Goal: Book appointment/travel/reservation

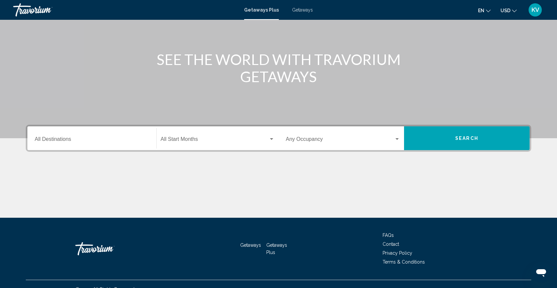
scroll to position [70, 0]
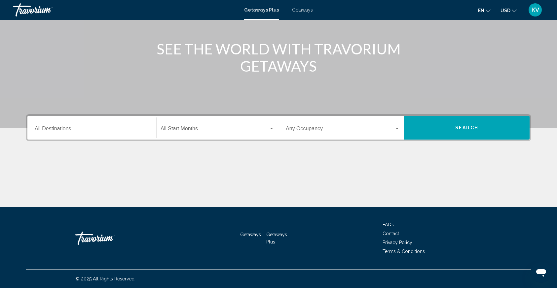
click at [181, 123] on div "Start Month All Start Months" at bounding box center [217, 128] width 114 height 21
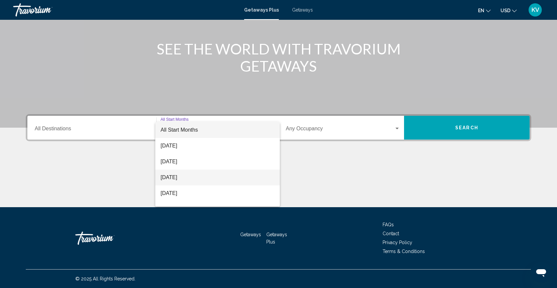
click at [186, 171] on span "[DATE]" at bounding box center [217, 178] width 114 height 16
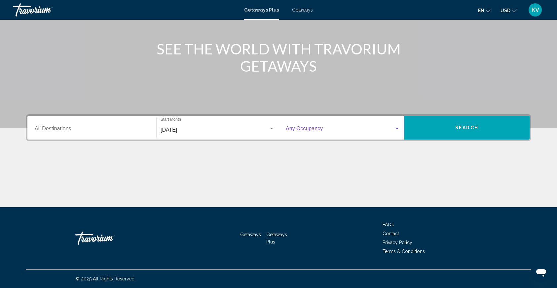
click at [297, 131] on span "Search widget" at bounding box center [340, 130] width 108 height 6
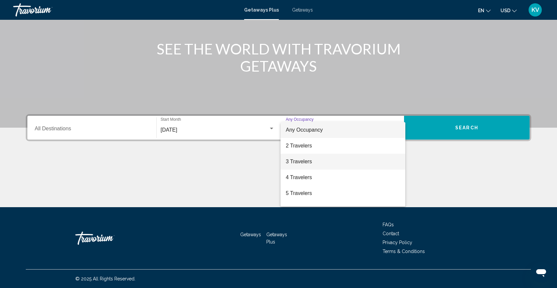
click at [302, 163] on span "3 Travelers" at bounding box center [343, 162] width 114 height 16
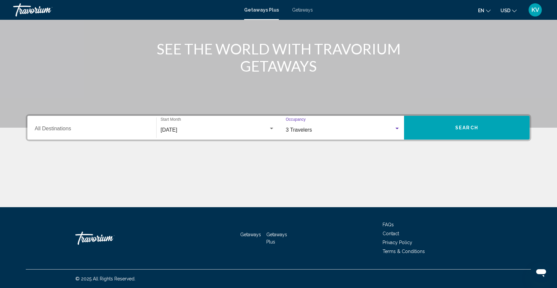
click at [445, 124] on button "Search" at bounding box center [466, 128] width 125 height 24
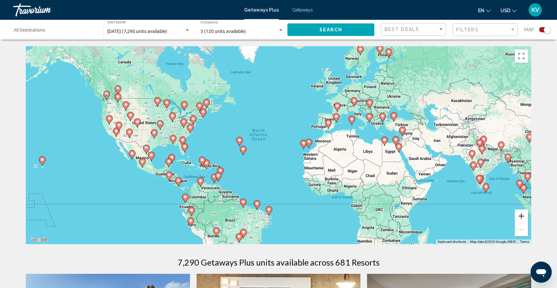
click at [522, 218] on button "Zoom in" at bounding box center [520, 216] width 13 height 13
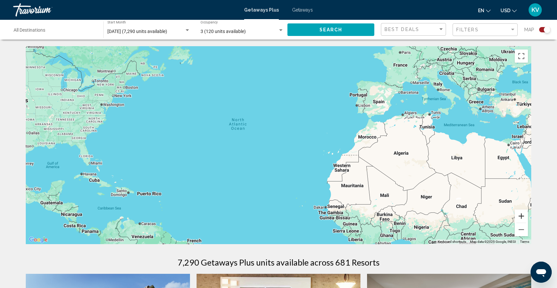
click at [522, 218] on button "Zoom in" at bounding box center [520, 216] width 13 height 13
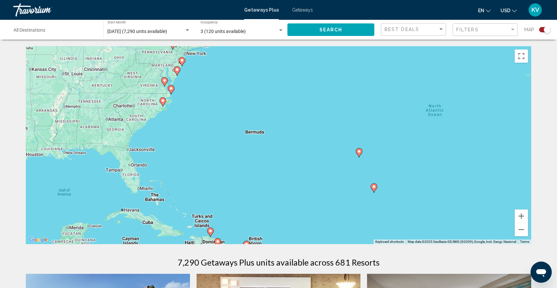
drag, startPoint x: 200, startPoint y: 191, endPoint x: 440, endPoint y: 197, distance: 239.4
click at [440, 197] on div "To activate drag with keyboard, press Alt + Enter. Once in keyboard drag state,…" at bounding box center [278, 145] width 505 height 198
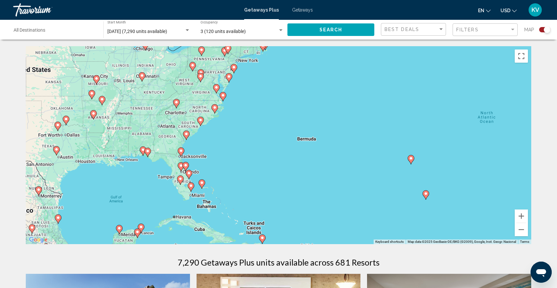
drag, startPoint x: 233, startPoint y: 157, endPoint x: 288, endPoint y: 164, distance: 54.6
click at [288, 164] on div "To activate drag with keyboard, press Alt + Enter. Once in keyboard drag state,…" at bounding box center [278, 145] width 505 height 198
click at [193, 144] on div "To activate drag with keyboard, press Alt + Enter. Once in keyboard drag state,…" at bounding box center [278, 145] width 505 height 198
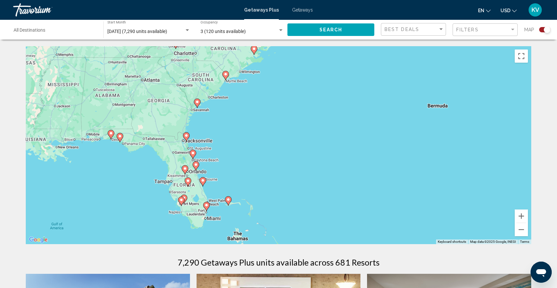
drag, startPoint x: 193, startPoint y: 168, endPoint x: 212, endPoint y: 137, distance: 36.1
click at [212, 137] on div "To activate drag with keyboard, press Alt + Enter. Once in keyboard drag state,…" at bounding box center [278, 145] width 505 height 198
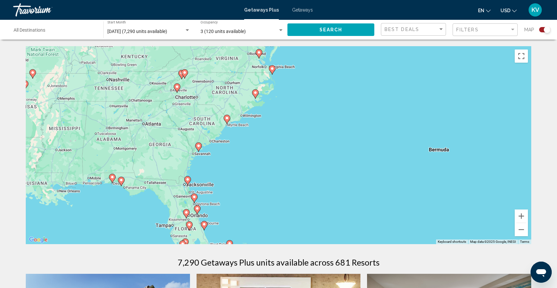
drag, startPoint x: 206, startPoint y: 136, endPoint x: 208, endPoint y: 179, distance: 43.6
click at [208, 179] on div "To activate drag with keyboard, press Alt + Enter. Once in keyboard drag state,…" at bounding box center [278, 145] width 505 height 198
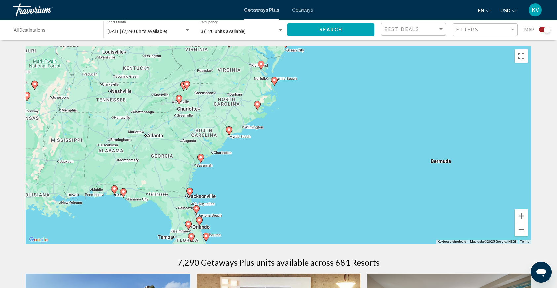
drag, startPoint x: 242, startPoint y: 144, endPoint x: 244, endPoint y: 156, distance: 12.4
click at [244, 156] on div "To activate drag with keyboard, press Alt + Enter. Once in keyboard drag state,…" at bounding box center [278, 145] width 505 height 198
click at [202, 158] on image "Main content" at bounding box center [200, 157] width 4 height 4
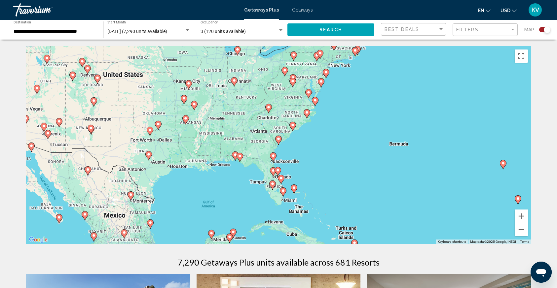
click at [290, 148] on div "To activate drag with keyboard, press Alt + Enter. Once in keyboard drag state,…" at bounding box center [278, 145] width 505 height 198
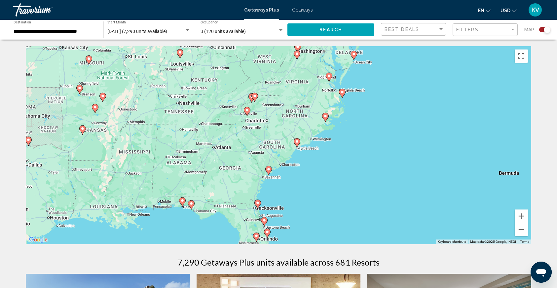
drag, startPoint x: 326, startPoint y: 121, endPoint x: 328, endPoint y: 156, distance: 34.7
click at [328, 156] on div "To activate drag with keyboard, press Alt + Enter. Once in keyboard drag state,…" at bounding box center [278, 145] width 505 height 198
click at [259, 115] on div "To activate drag with keyboard, press Alt + Enter. Once in keyboard drag state,…" at bounding box center [278, 145] width 505 height 198
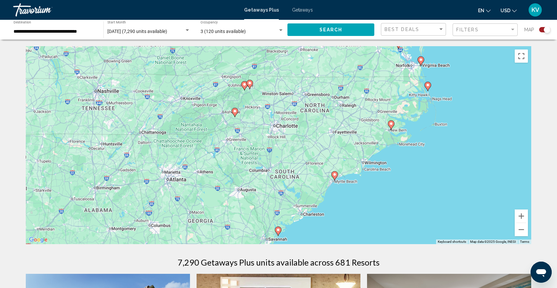
click at [253, 102] on div "To activate drag with keyboard, press Alt + Enter. Once in keyboard drag state,…" at bounding box center [278, 145] width 505 height 198
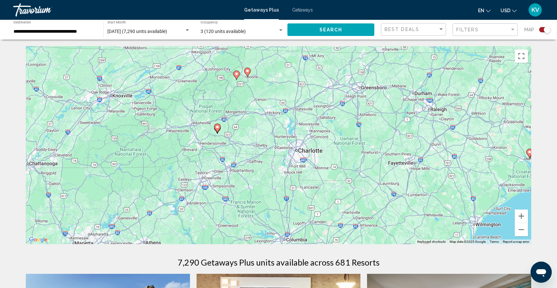
click at [218, 128] on image "Main content" at bounding box center [217, 127] width 4 height 4
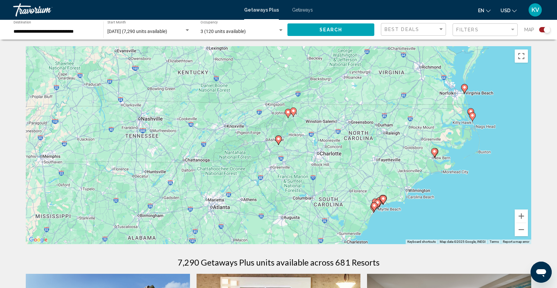
click at [278, 142] on icon "Main content" at bounding box center [278, 140] width 6 height 9
type input "**********"
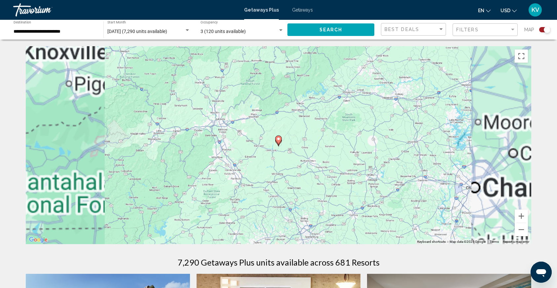
click at [278, 142] on icon "Main content" at bounding box center [278, 140] width 6 height 9
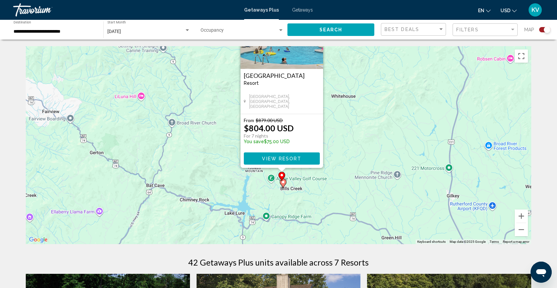
drag, startPoint x: 321, startPoint y: 182, endPoint x: 324, endPoint y: 127, distance: 55.2
click at [324, 127] on div "To activate drag with keyboard, press Alt + Enter. Once in keyboard drag state,…" at bounding box center [278, 145] width 505 height 198
click at [283, 173] on image "Main content" at bounding box center [282, 175] width 4 height 4
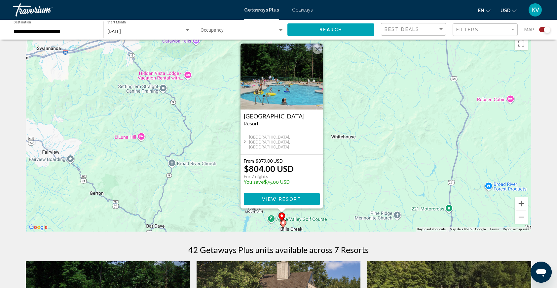
scroll to position [18, 0]
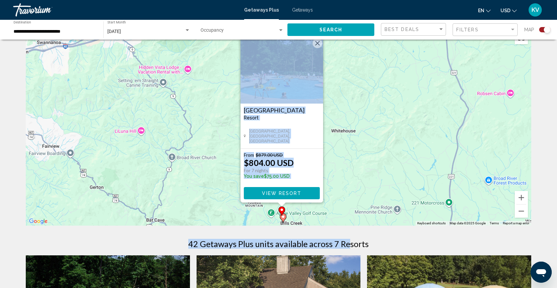
drag, startPoint x: 347, startPoint y: 243, endPoint x: 350, endPoint y: 153, distance: 89.8
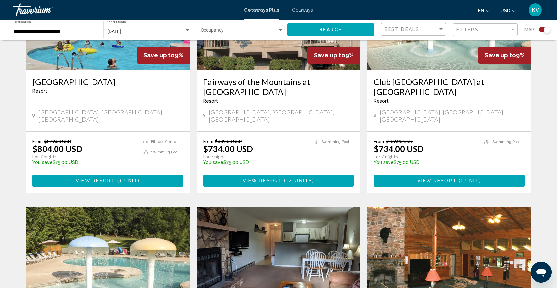
scroll to position [308, 0]
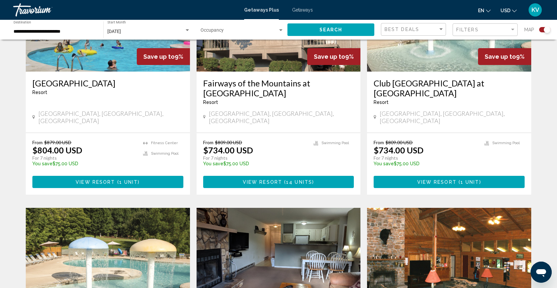
click at [411, 178] on button "View Resort ( 1 unit )" at bounding box center [448, 182] width 151 height 12
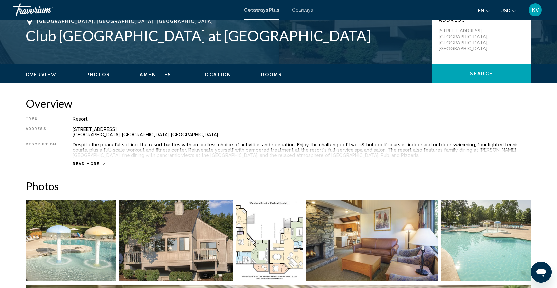
scroll to position [159, 0]
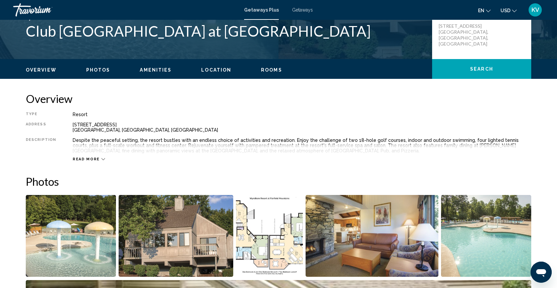
click at [93, 161] on span "Read more" at bounding box center [86, 159] width 27 height 4
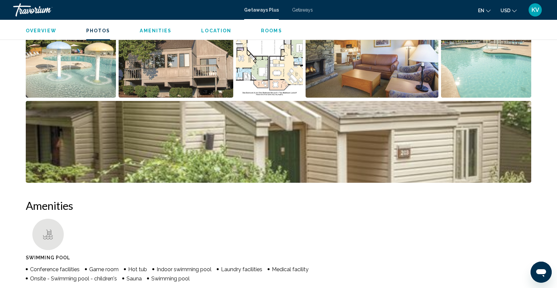
scroll to position [340, 0]
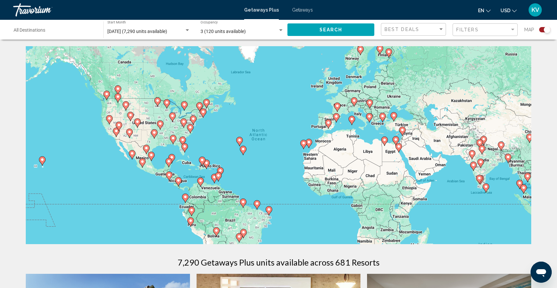
click at [34, 29] on input "Destination All Destinations" at bounding box center [55, 31] width 83 height 5
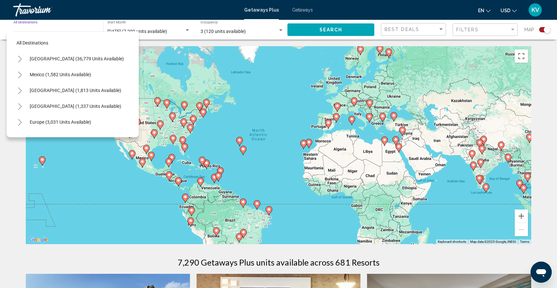
click at [225, 155] on div "To activate drag with keyboard, press Alt + Enter. Once in keyboard drag state,…" at bounding box center [278, 145] width 505 height 198
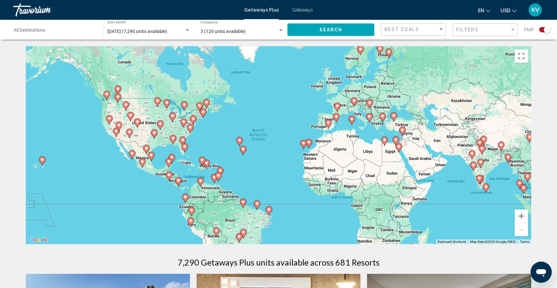
click at [225, 155] on div "To activate drag with keyboard, press Alt + Enter. Once in keyboard drag state,…" at bounding box center [278, 145] width 505 height 198
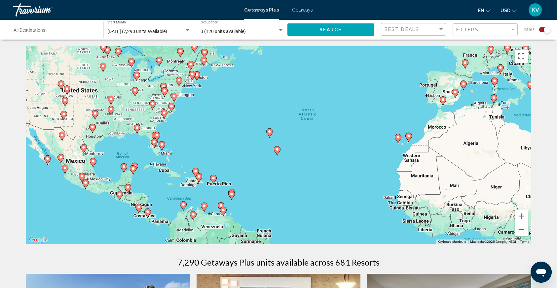
drag, startPoint x: 223, startPoint y: 155, endPoint x: 239, endPoint y: 153, distance: 16.4
click at [239, 153] on div "To activate drag with keyboard, press Alt + Enter. Once in keyboard drag state,…" at bounding box center [278, 145] width 505 height 198
click at [175, 127] on div "To activate drag with keyboard, press Alt + Enter. Once in keyboard drag state,…" at bounding box center [278, 145] width 505 height 198
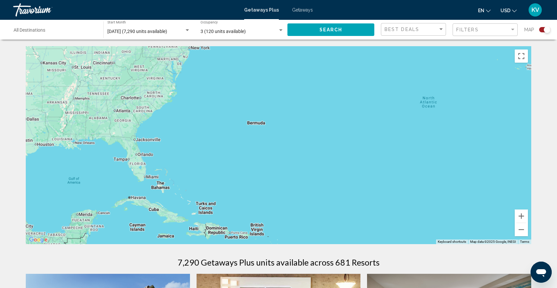
click at [175, 127] on div "To activate drag with keyboard, press Alt + Enter. Once in keyboard drag state,…" at bounding box center [278, 145] width 505 height 198
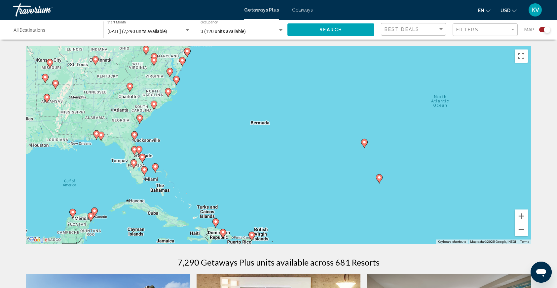
click at [175, 127] on div "To activate drag with keyboard, press Alt + Enter. Once in keyboard drag state,…" at bounding box center [278, 145] width 505 height 198
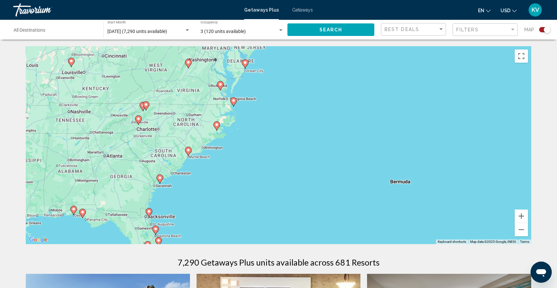
drag, startPoint x: 175, startPoint y: 127, endPoint x: 233, endPoint y: 193, distance: 87.7
click at [233, 193] on div "To activate drag with keyboard, press Alt + Enter. Once in keyboard drag state,…" at bounding box center [278, 145] width 505 height 198
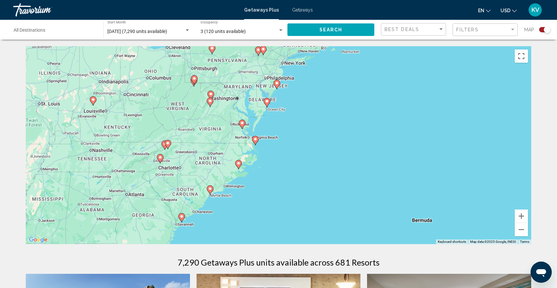
drag, startPoint x: 230, startPoint y: 147, endPoint x: 253, endPoint y: 187, distance: 46.3
click at [253, 187] on div "To activate drag with keyboard, press Alt + Enter. Once in keyboard drag state,…" at bounding box center [278, 145] width 505 height 198
click at [263, 164] on div "To activate drag with keyboard, press Alt + Enter. Once in keyboard drag state,…" at bounding box center [278, 145] width 505 height 198
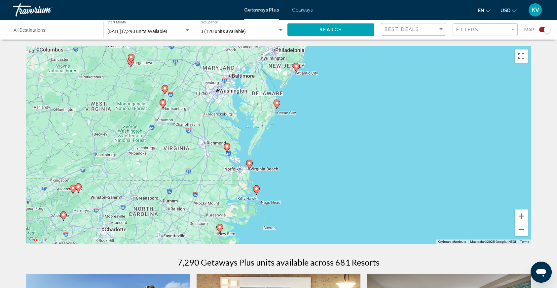
drag, startPoint x: 194, startPoint y: 101, endPoint x: 200, endPoint y: 160, distance: 59.1
click at [200, 160] on div "To activate drag with keyboard, press Alt + Enter. Once in keyboard drag state,…" at bounding box center [278, 145] width 505 height 198
click at [296, 66] on image "Main content" at bounding box center [296, 66] width 4 height 4
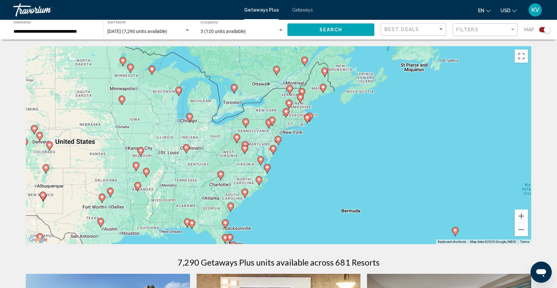
click at [288, 144] on div "To navigate, press the arrow keys. To activate drag with keyboard, press Alt + …" at bounding box center [278, 145] width 505 height 198
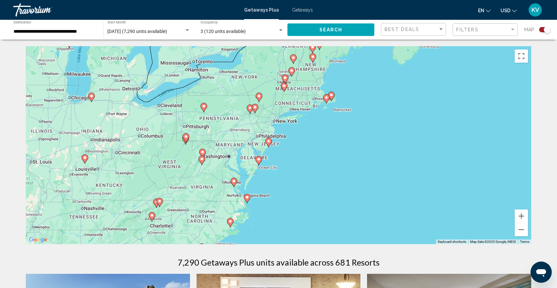
click at [288, 144] on div "To navigate, press the arrow keys. To activate drag with keyboard, press Alt + …" at bounding box center [278, 145] width 505 height 198
click at [269, 152] on div "To navigate, press the arrow keys. To activate drag with keyboard, press Alt + …" at bounding box center [278, 145] width 505 height 198
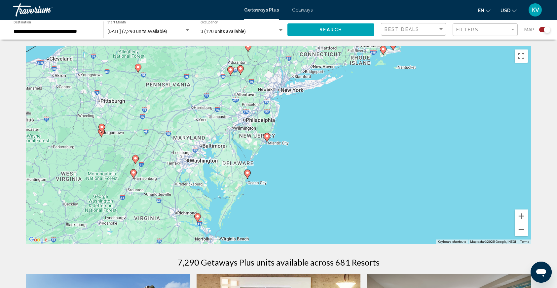
click at [269, 152] on div "To navigate, press the arrow keys. To activate drag with keyboard, press Alt + …" at bounding box center [278, 145] width 505 height 198
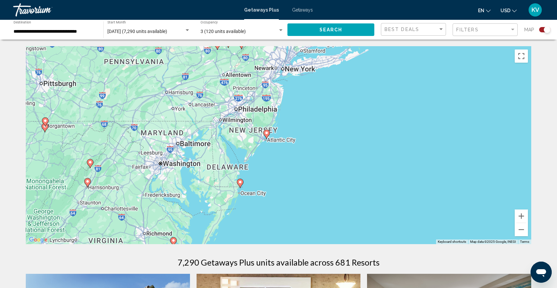
click at [269, 152] on div "To navigate, press the arrow keys. To activate drag with keyboard, press Alt + …" at bounding box center [278, 145] width 505 height 198
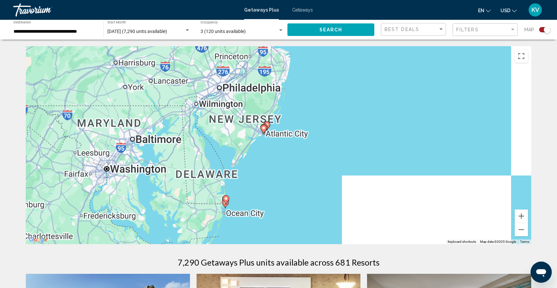
click at [269, 152] on div "To navigate, press the arrow keys. To activate drag with keyboard, press Alt + …" at bounding box center [278, 145] width 505 height 198
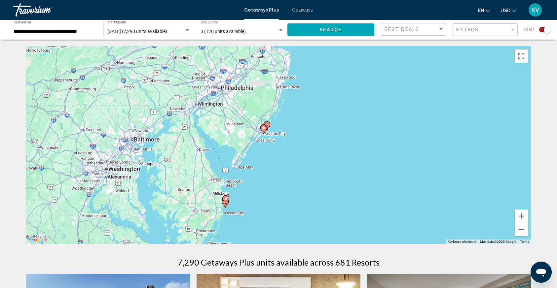
click at [269, 152] on div "To navigate, press the arrow keys. To activate drag with keyboard, press Alt + …" at bounding box center [278, 145] width 505 height 198
click at [525, 216] on button "Zoom in" at bounding box center [520, 216] width 13 height 13
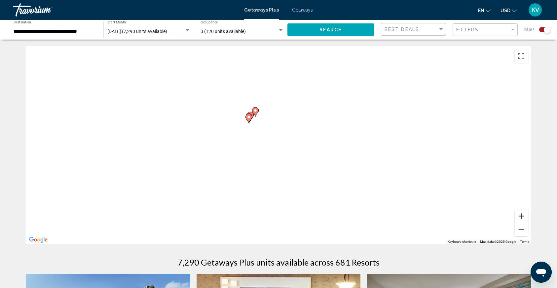
click at [525, 216] on button "Zoom in" at bounding box center [520, 216] width 13 height 13
drag, startPoint x: 280, startPoint y: 155, endPoint x: 276, endPoint y: 225, distance: 70.8
click at [276, 225] on div "To navigate, press the arrow keys. To activate drag with keyboard, press Alt + …" at bounding box center [278, 145] width 505 height 198
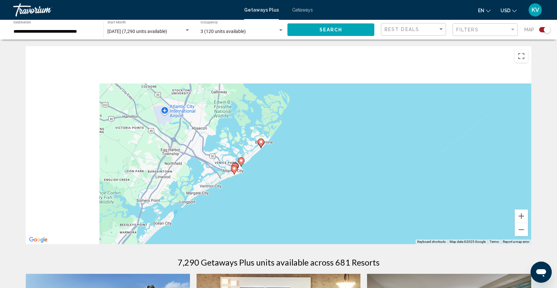
drag, startPoint x: 215, startPoint y: 126, endPoint x: 296, endPoint y: 174, distance: 94.7
click at [296, 174] on div "To navigate, press the arrow keys. To activate drag with keyboard, press Alt + …" at bounding box center [278, 145] width 505 height 198
click at [517, 216] on button "Zoom in" at bounding box center [520, 216] width 13 height 13
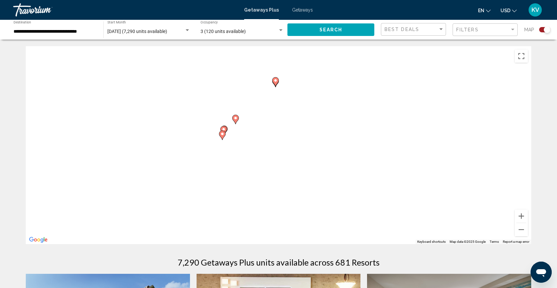
drag, startPoint x: 331, startPoint y: 195, endPoint x: 363, endPoint y: 129, distance: 74.3
click at [363, 129] on div "To navigate, press the arrow keys. To activate drag with keyboard, press Alt + …" at bounding box center [278, 145] width 505 height 198
click at [276, 80] on image "Main content" at bounding box center [275, 81] width 4 height 4
type input "**********"
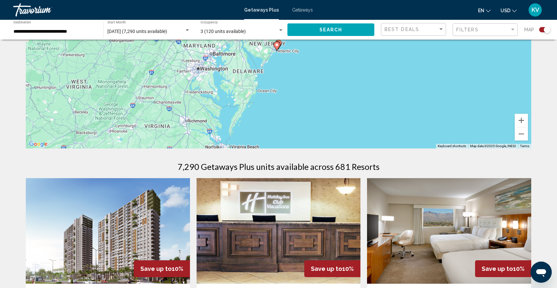
scroll to position [10, 0]
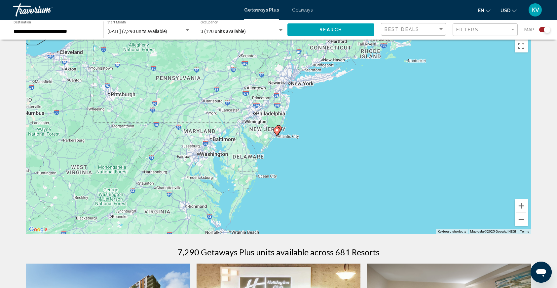
click at [284, 140] on div "To navigate, press the arrow keys. To activate drag with keyboard, press Alt + …" at bounding box center [278, 135] width 505 height 198
click at [284, 140] on div "To activate drag with keyboard, press Alt + Enter. Once in keyboard drag state,…" at bounding box center [278, 135] width 505 height 198
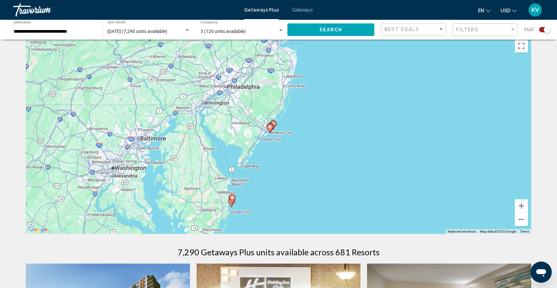
click at [284, 140] on div "To activate drag with keyboard, press Alt + Enter. Once in keyboard drag state,…" at bounding box center [278, 135] width 505 height 198
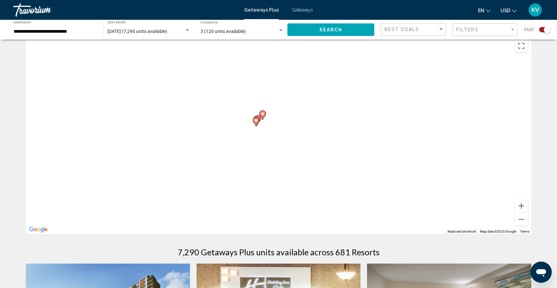
click at [284, 140] on div "To activate drag with keyboard, press Alt + Enter. Once in keyboard drag state,…" at bounding box center [278, 135] width 505 height 198
drag, startPoint x: 240, startPoint y: 131, endPoint x: 286, endPoint y: 156, distance: 52.3
click at [286, 156] on div "To activate drag with keyboard, press Alt + Enter. Once in keyboard drag state,…" at bounding box center [278, 135] width 505 height 198
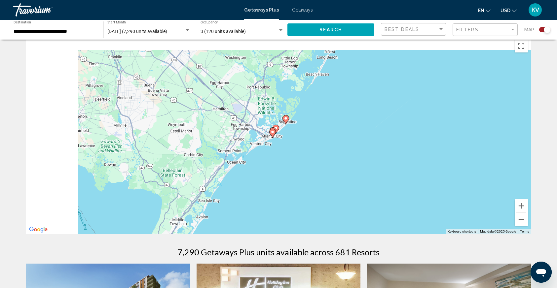
click at [270, 129] on icon "Main content" at bounding box center [272, 133] width 7 height 9
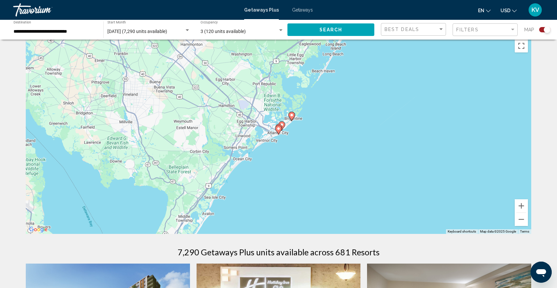
click at [283, 123] on image "Main content" at bounding box center [282, 125] width 4 height 4
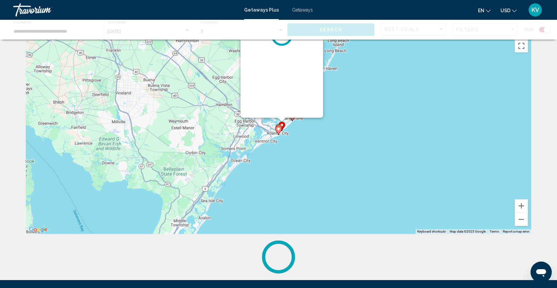
scroll to position [0, 0]
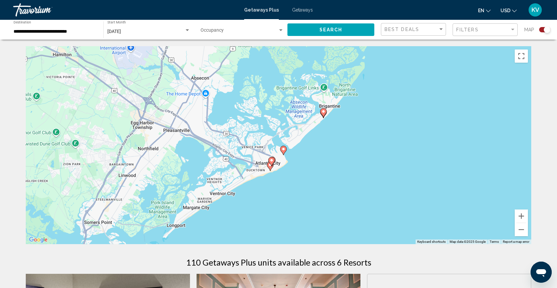
drag, startPoint x: 293, startPoint y: 188, endPoint x: 298, endPoint y: 107, distance: 81.0
click at [298, 107] on div "To activate drag with keyboard, press Alt + Enter. Once in keyboard drag state,…" at bounding box center [278, 145] width 505 height 198
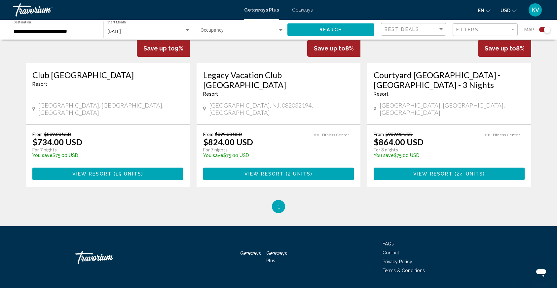
scroll to position [562, 0]
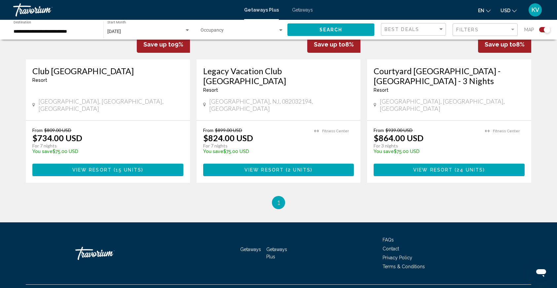
click at [90, 167] on span "View Resort ( 15 units )" at bounding box center [107, 169] width 71 height 5
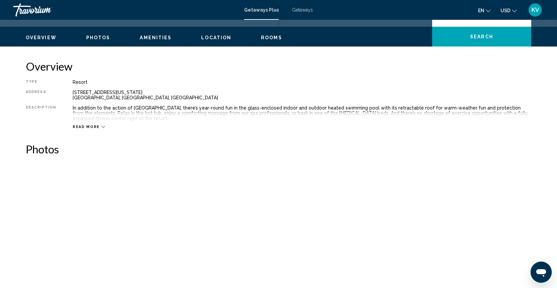
scroll to position [192, 0]
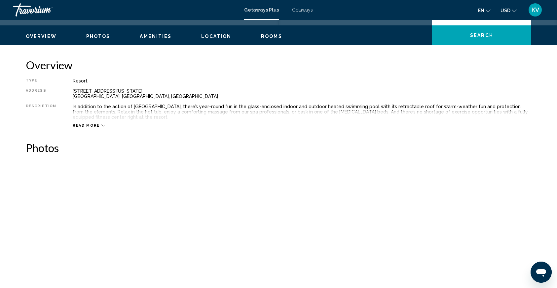
click at [200, 194] on img "Open full-screen image slider" at bounding box center [176, 202] width 115 height 82
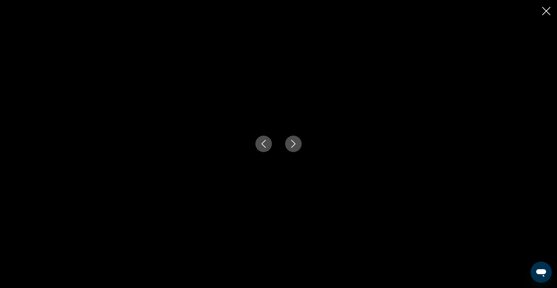
click at [297, 148] on icon "Next image" at bounding box center [293, 144] width 8 height 8
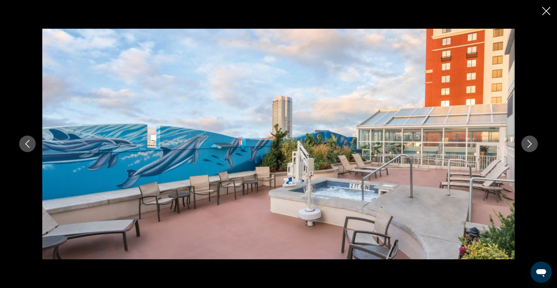
click at [527, 148] on icon "Next image" at bounding box center [529, 144] width 8 height 8
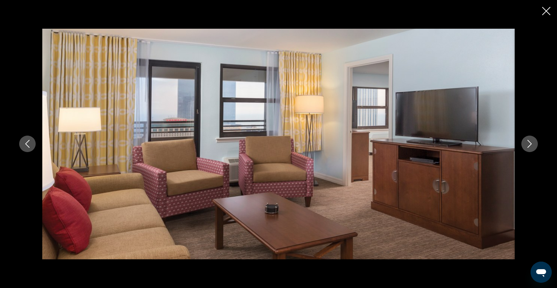
click at [527, 148] on icon "Next image" at bounding box center [529, 144] width 8 height 8
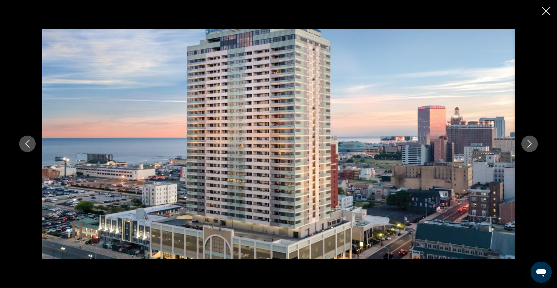
click at [527, 148] on icon "Next image" at bounding box center [529, 144] width 8 height 8
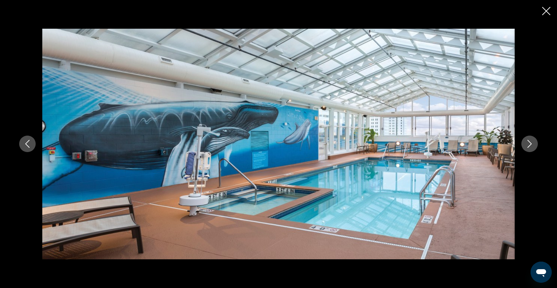
click at [527, 148] on icon "Next image" at bounding box center [529, 144] width 8 height 8
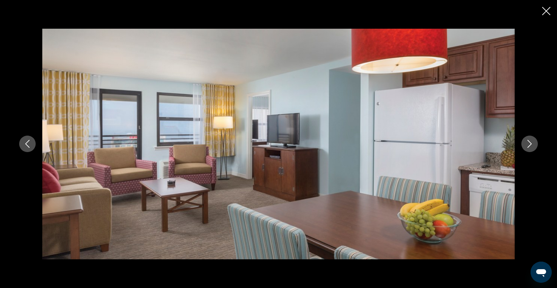
click at [527, 148] on icon "Next image" at bounding box center [529, 144] width 8 height 8
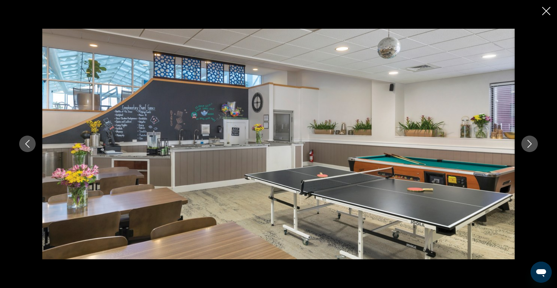
click at [527, 148] on icon "Next image" at bounding box center [529, 144] width 8 height 8
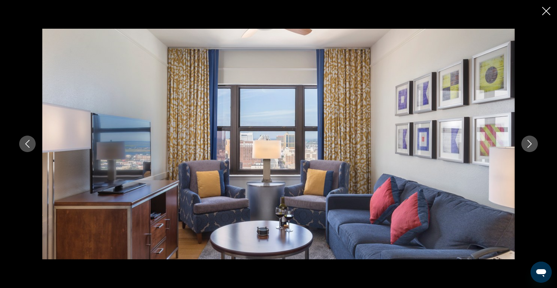
click at [527, 148] on icon "Next image" at bounding box center [529, 144] width 8 height 8
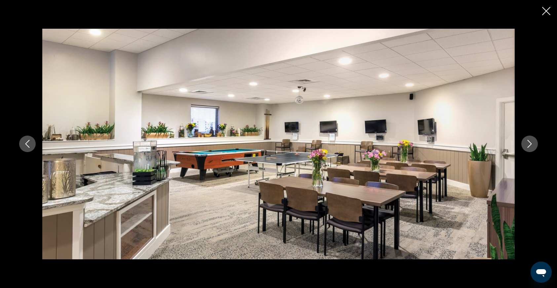
click at [527, 148] on icon "Next image" at bounding box center [529, 144] width 8 height 8
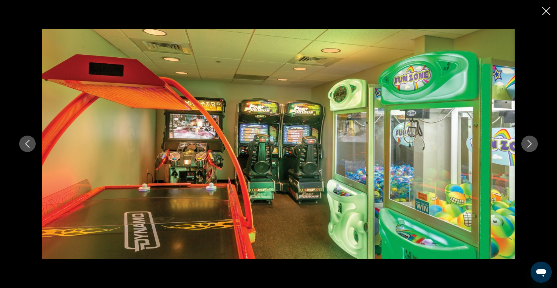
click at [527, 148] on icon "Next image" at bounding box center [529, 144] width 8 height 8
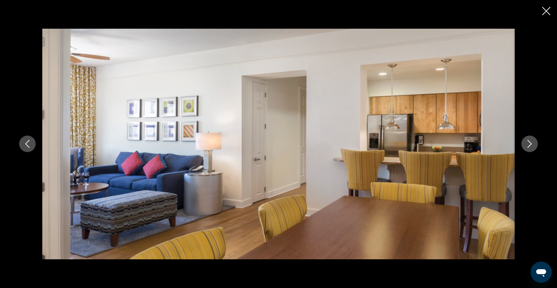
click at [30, 149] on button "Previous image" at bounding box center [27, 144] width 17 height 17
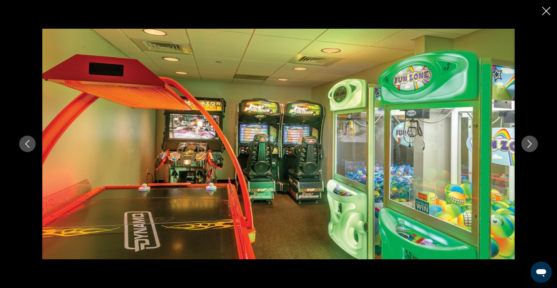
click at [528, 141] on icon "Next image" at bounding box center [529, 144] width 8 height 8
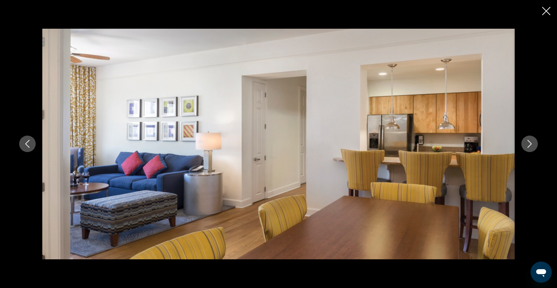
click at [528, 141] on icon "Next image" at bounding box center [529, 144] width 8 height 8
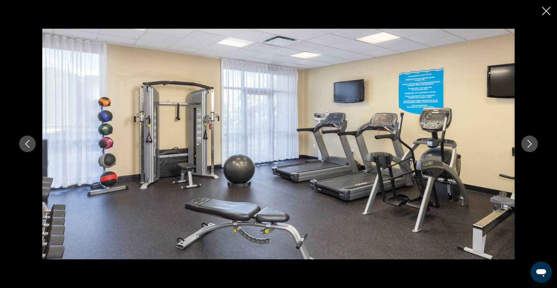
click at [528, 141] on icon "Next image" at bounding box center [529, 144] width 8 height 8
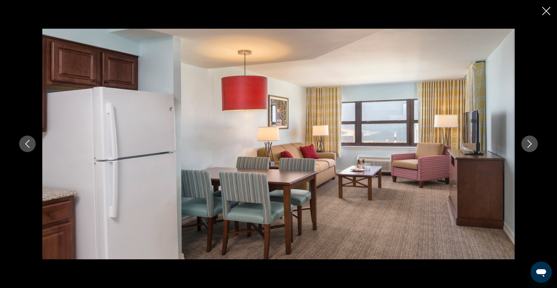
click at [528, 141] on icon "Next image" at bounding box center [529, 144] width 8 height 8
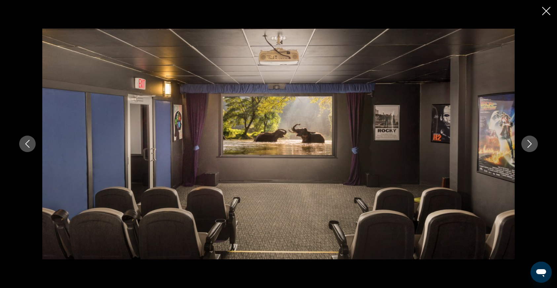
click at [528, 141] on icon "Next image" at bounding box center [529, 144] width 8 height 8
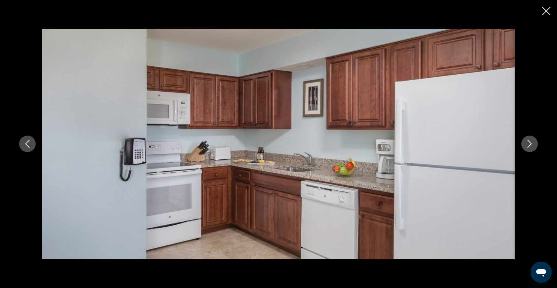
click at [528, 141] on icon "Next image" at bounding box center [529, 144] width 8 height 8
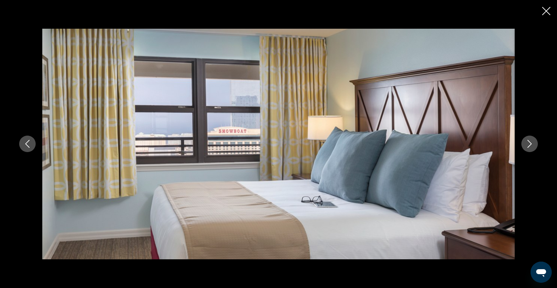
click at [528, 141] on icon "Next image" at bounding box center [529, 144] width 8 height 8
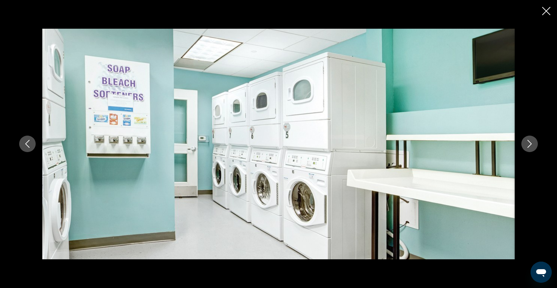
click at [27, 147] on icon "Previous image" at bounding box center [27, 144] width 8 height 8
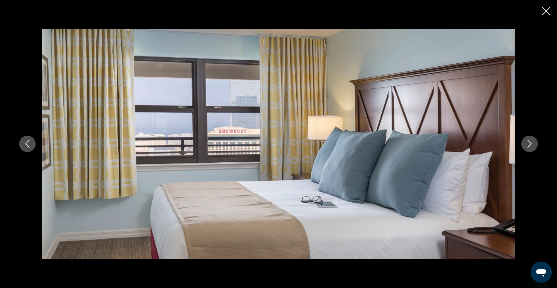
click at [524, 144] on button "Next image" at bounding box center [529, 144] width 17 height 17
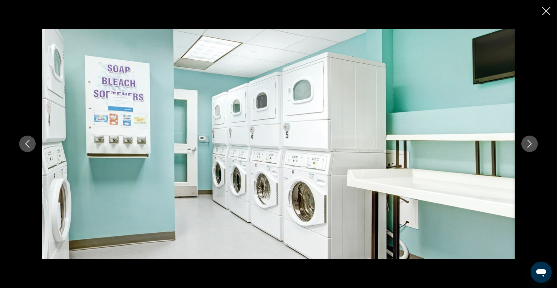
click at [524, 144] on button "Next image" at bounding box center [529, 144] width 17 height 17
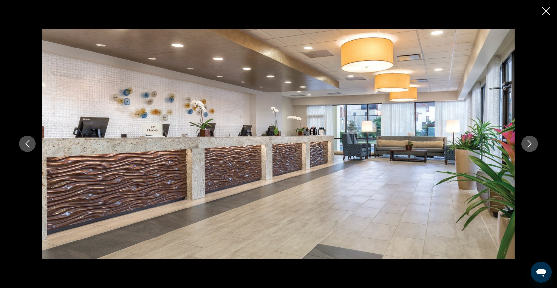
click at [524, 144] on button "Next image" at bounding box center [529, 144] width 17 height 17
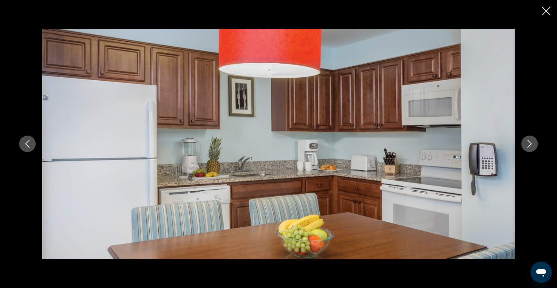
click at [524, 144] on button "Next image" at bounding box center [529, 144] width 17 height 17
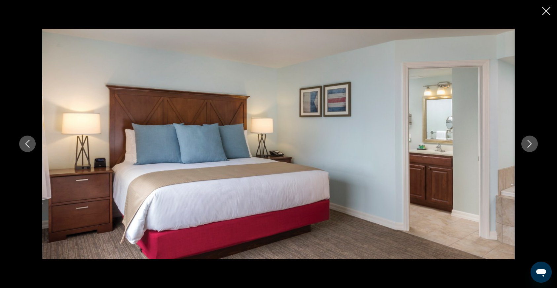
click at [524, 144] on button "Next image" at bounding box center [529, 144] width 17 height 17
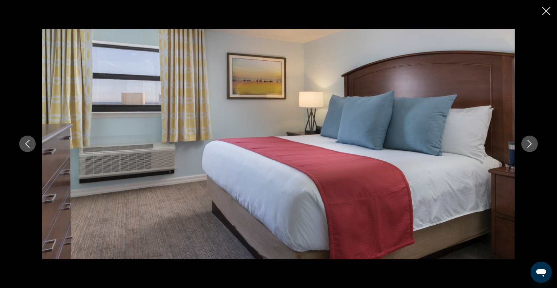
click at [524, 144] on button "Next image" at bounding box center [529, 144] width 17 height 17
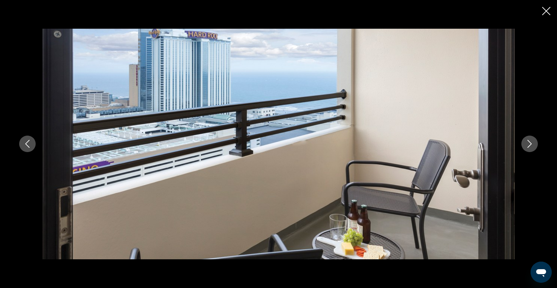
click at [524, 144] on button "Next image" at bounding box center [529, 144] width 17 height 17
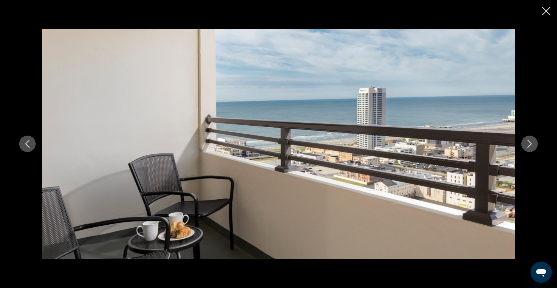
click at [545, 13] on icon "Close slideshow" at bounding box center [546, 11] width 8 height 8
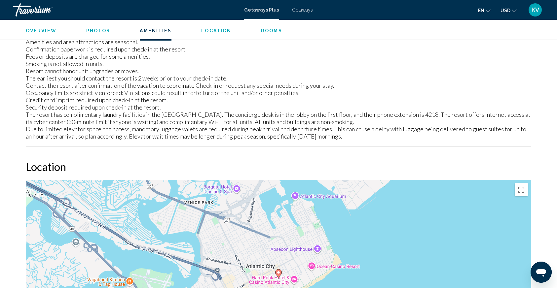
scroll to position [935, 0]
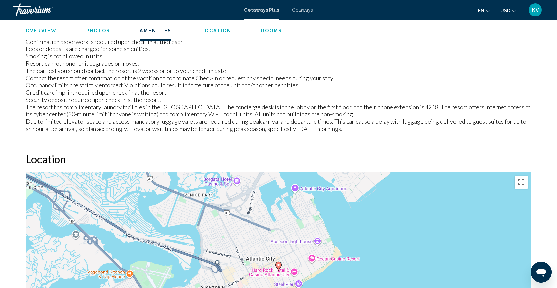
click at [267, 28] on span "Rooms" at bounding box center [271, 30] width 21 height 5
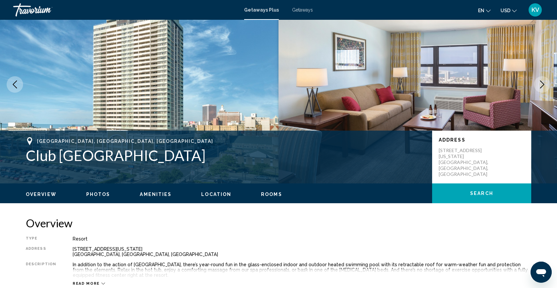
scroll to position [0, 0]
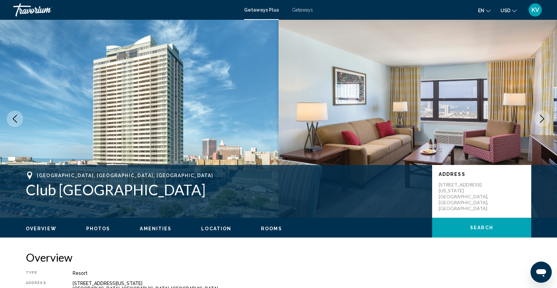
click at [531, 9] on span "KV" at bounding box center [535, 10] width 8 height 7
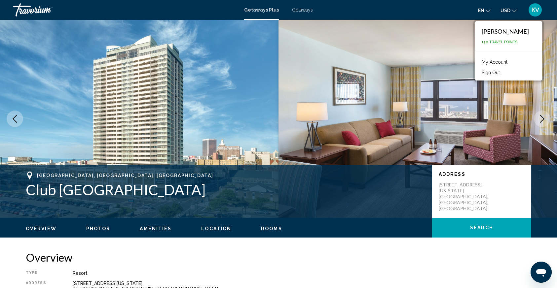
click at [499, 60] on link "My Account" at bounding box center [494, 62] width 32 height 9
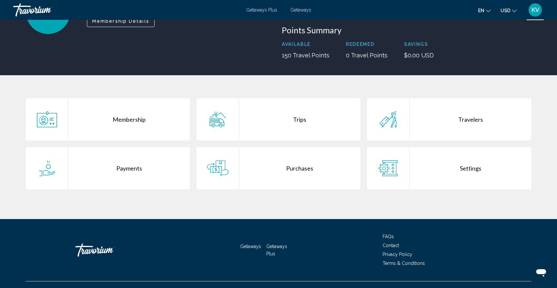
scroll to position [74, 0]
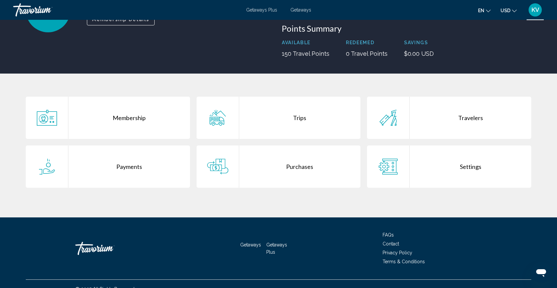
click at [132, 177] on div "Payments" at bounding box center [128, 167] width 121 height 42
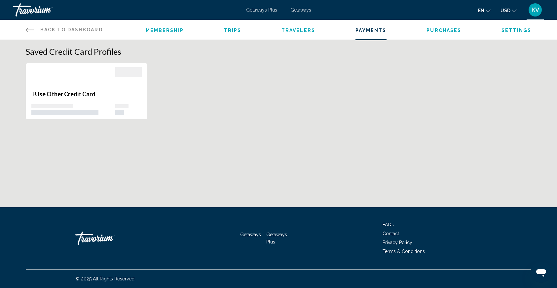
click at [169, 32] on span "Membership" at bounding box center [165, 30] width 38 height 5
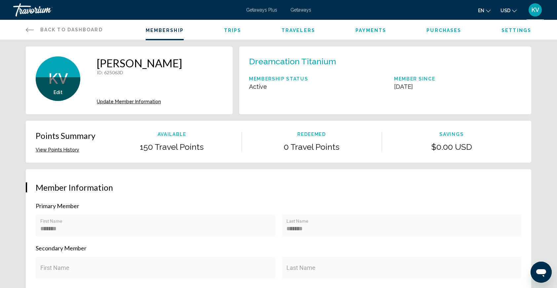
click at [353, 33] on ul "Membership Trips Travelers Payments Purchases Settings" at bounding box center [338, 29] width 385 height 7
click at [240, 29] on ul "Membership Trips Travelers Payments Purchases Settings" at bounding box center [338, 29] width 385 height 7
click at [236, 30] on span "Trips" at bounding box center [232, 30] width 17 height 5
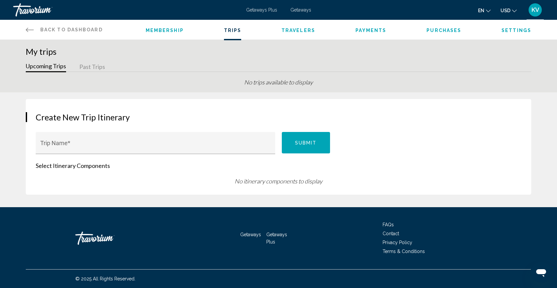
click at [274, 33] on div "Membership Trips Travelers Payments Purchases Settings" at bounding box center [338, 30] width 385 height 20
click at [289, 33] on div "Membership Trips Travelers Payments Purchases Settings" at bounding box center [338, 30] width 385 height 20
click at [294, 30] on span "Travelers" at bounding box center [298, 30] width 34 height 5
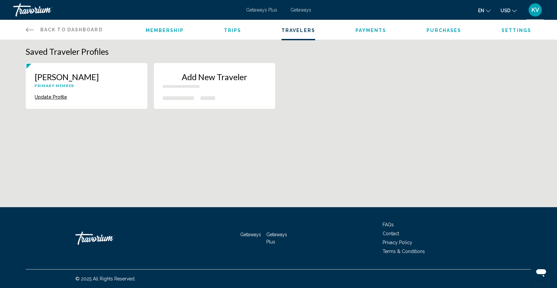
click at [362, 31] on span "Payments" at bounding box center [370, 30] width 31 height 5
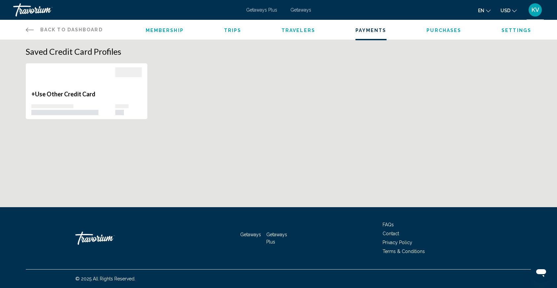
click at [441, 27] on li "Purchases" at bounding box center [443, 29] width 35 height 7
click at [441, 32] on span "Purchases" at bounding box center [443, 30] width 35 height 5
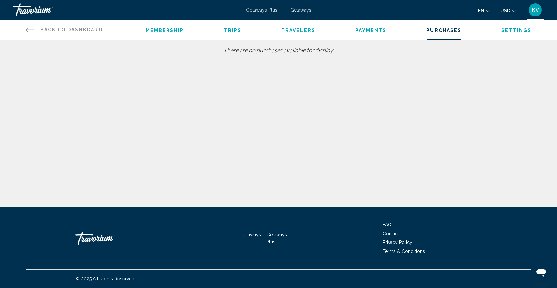
click at [509, 31] on span "Settings" at bounding box center [516, 30] width 30 height 5
